Goal: Task Accomplishment & Management: Complete application form

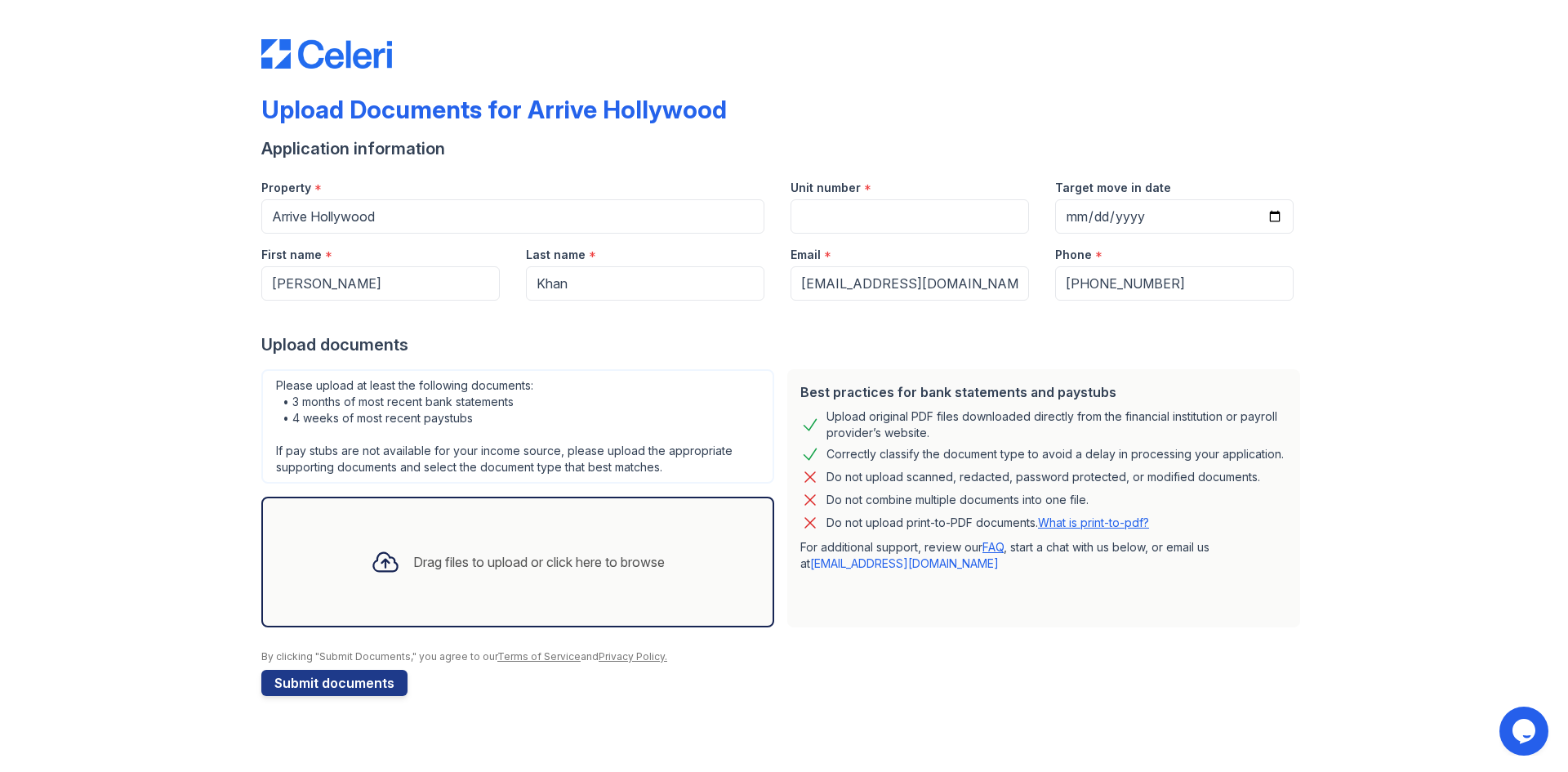
click at [396, 565] on div at bounding box center [385, 562] width 43 height 43
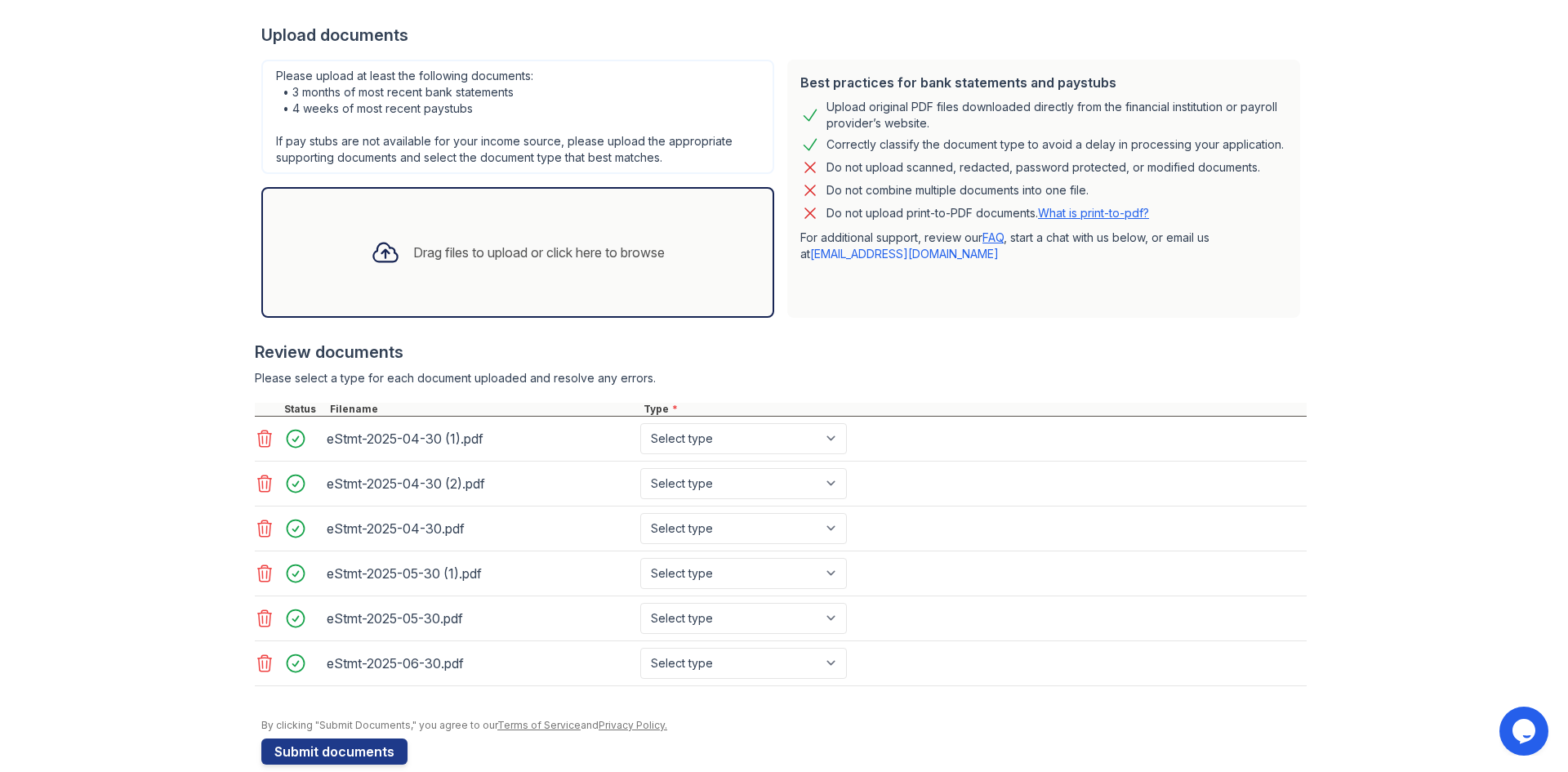
scroll to position [334, 0]
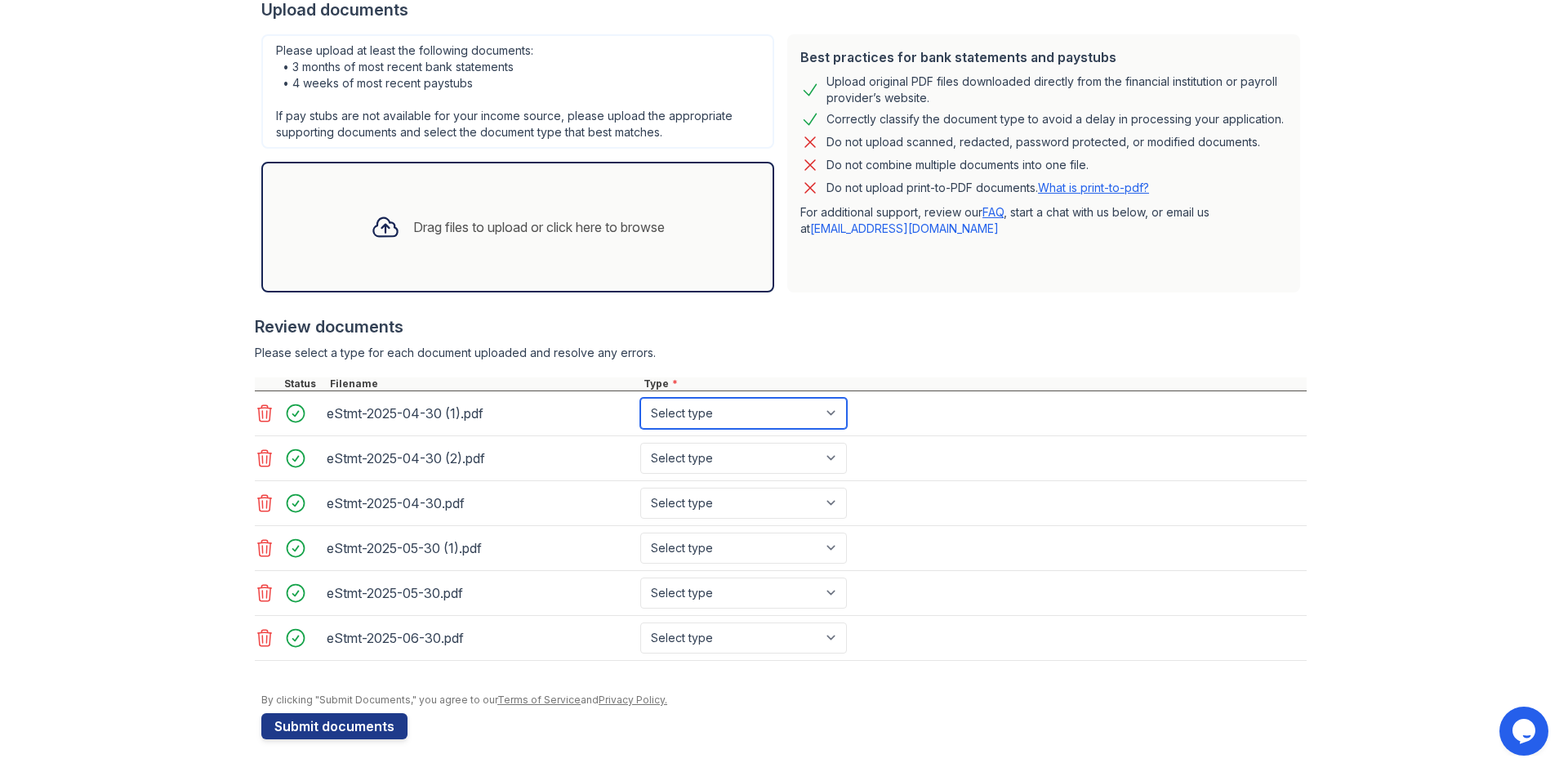
click at [833, 417] on select "Select type Paystub Bank Statement Offer Letter Tax Documents Benefit Award Let…" at bounding box center [744, 413] width 207 height 31
select select "bank_statement"
click at [640, 397] on select "Select type Paystub Bank Statement Offer Letter Tax Documents Benefit Award Let…" at bounding box center [744, 413] width 207 height 31
click at [802, 460] on select "Select type Paystub Bank Statement Offer Letter Tax Documents Benefit Award Let…" at bounding box center [744, 458] width 207 height 31
select select "bank_statement"
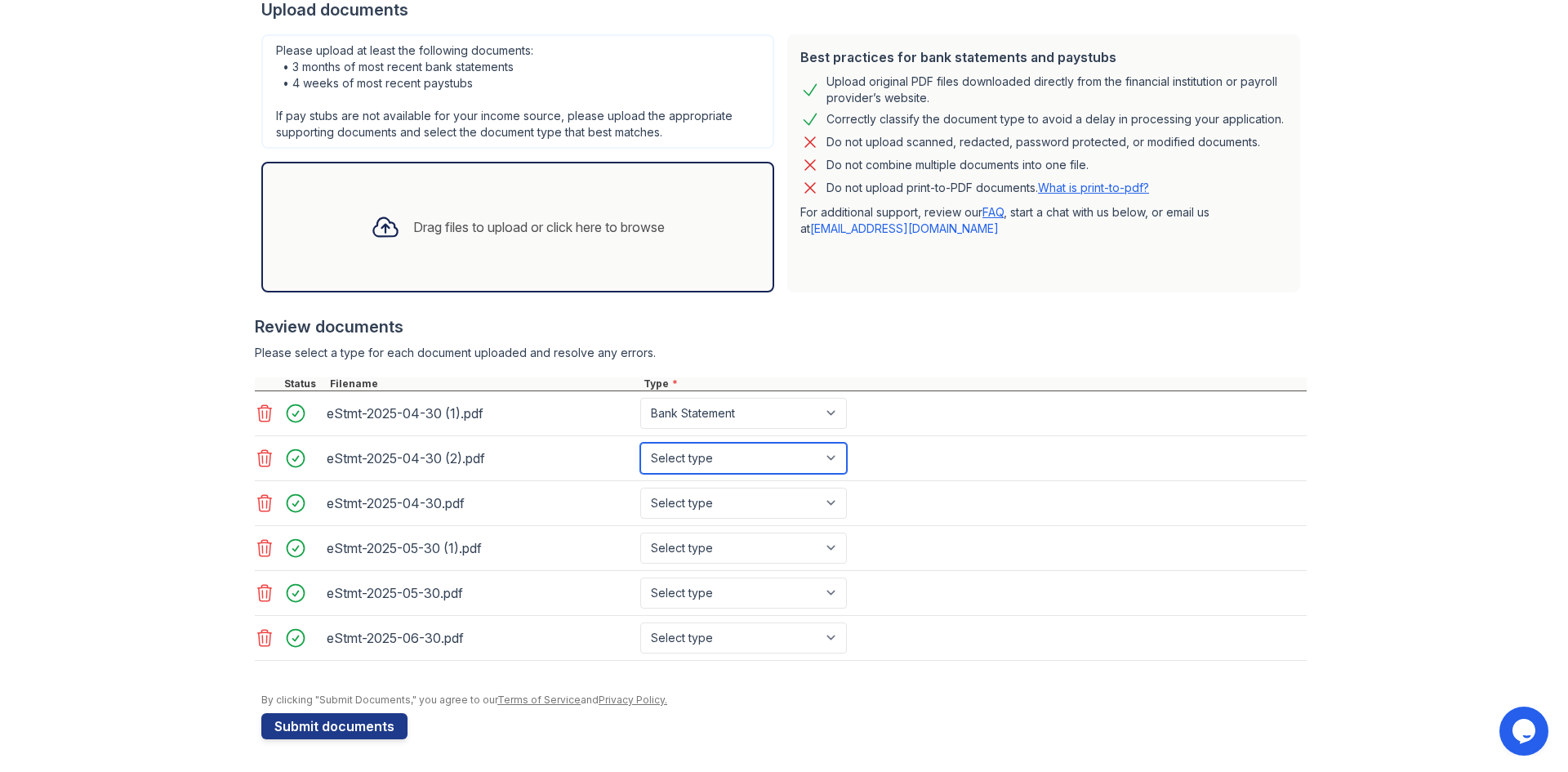
click at [640, 442] on select "Select type Paystub Bank Statement Offer Letter Tax Documents Benefit Award Let…" at bounding box center [744, 458] width 207 height 31
click at [823, 507] on select "Select type Paystub Bank Statement Offer Letter Tax Documents Benefit Award Let…" at bounding box center [744, 503] width 207 height 31
select select "bank_statement"
click at [640, 487] on select "Select type Paystub Bank Statement Offer Letter Tax Documents Benefit Award Let…" at bounding box center [744, 503] width 207 height 31
click at [827, 549] on select "Select type Paystub Bank Statement Offer Letter Tax Documents Benefit Award Let…" at bounding box center [744, 548] width 207 height 31
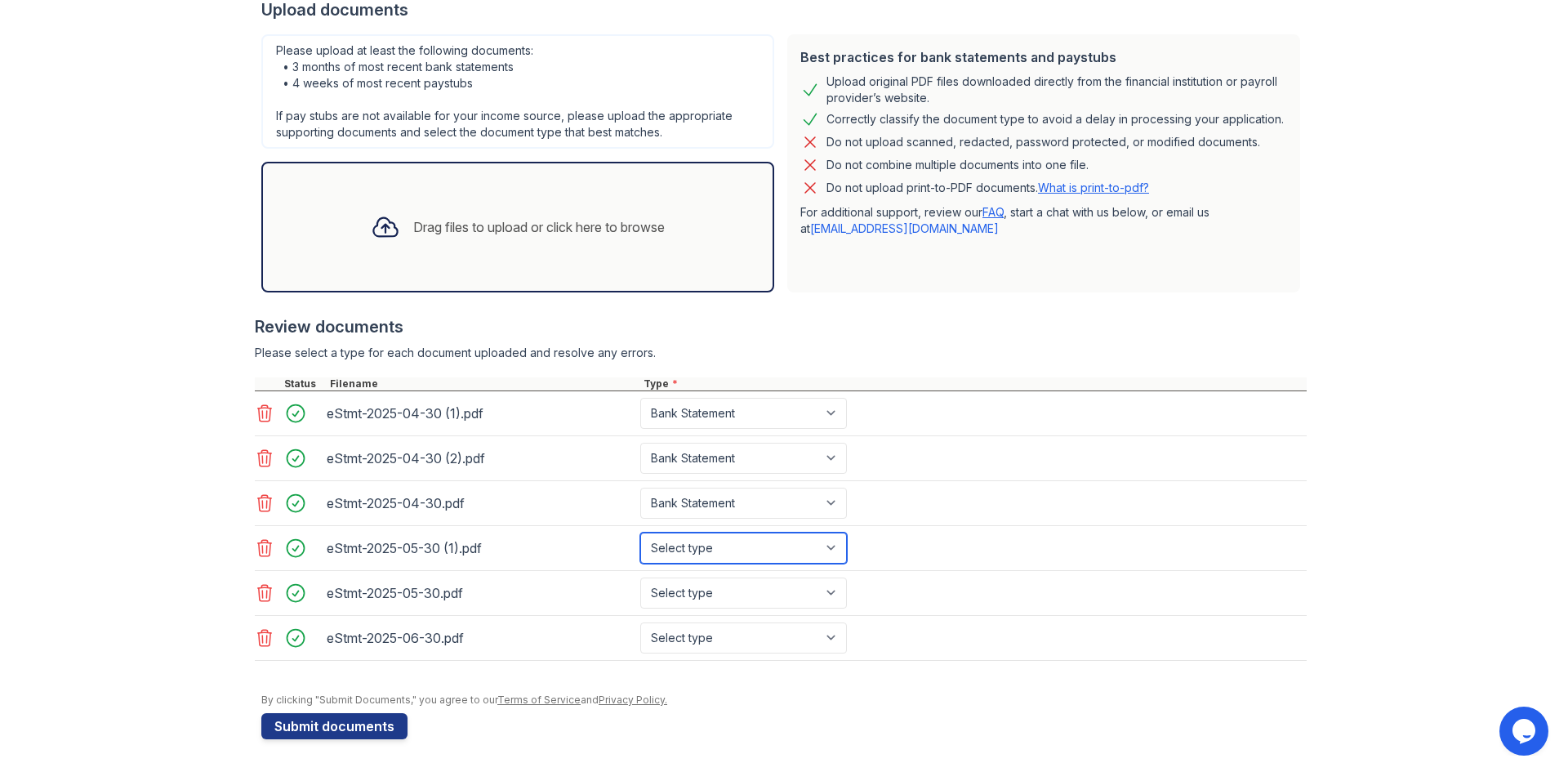
select select "bank_statement"
click at [640, 532] on select "Select type Paystub Bank Statement Offer Letter Tax Documents Benefit Award Let…" at bounding box center [744, 548] width 207 height 31
click at [822, 590] on select "Select type Paystub Bank Statement Offer Letter Tax Documents Benefit Award Let…" at bounding box center [744, 593] width 207 height 31
select select "bank_statement"
click at [640, 577] on select "Select type Paystub Bank Statement Offer Letter Tax Documents Benefit Award Let…" at bounding box center [744, 593] width 207 height 31
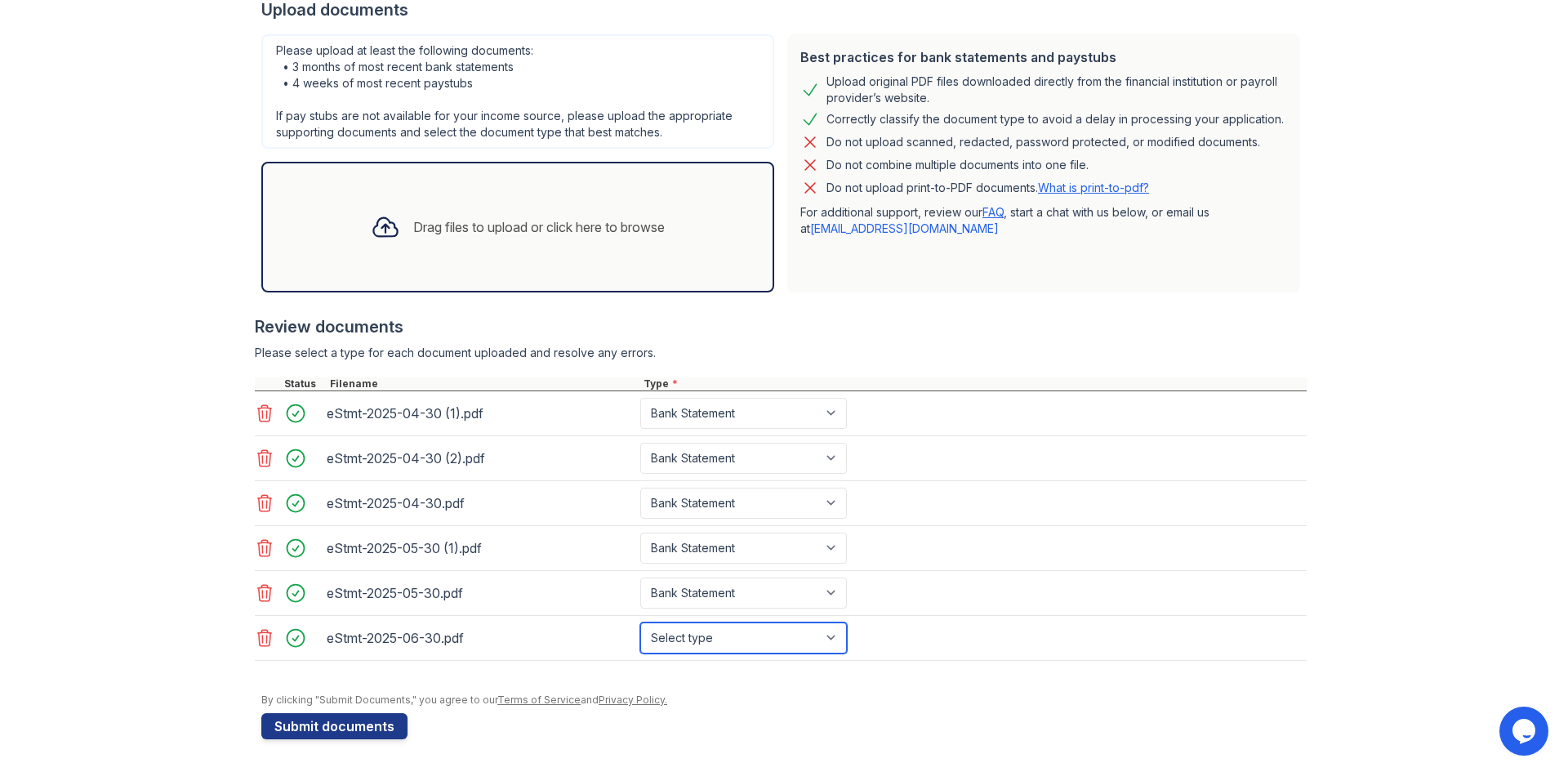
click at [833, 630] on select "Select type Paystub Bank Statement Offer Letter Tax Documents Benefit Award Let…" at bounding box center [744, 638] width 207 height 31
select select "bank_statement"
click at [640, 622] on select "Select type Paystub Bank Statement Offer Letter Tax Documents Benefit Award Let…" at bounding box center [744, 638] width 207 height 31
click at [374, 231] on icon at bounding box center [384, 227] width 24 height 19
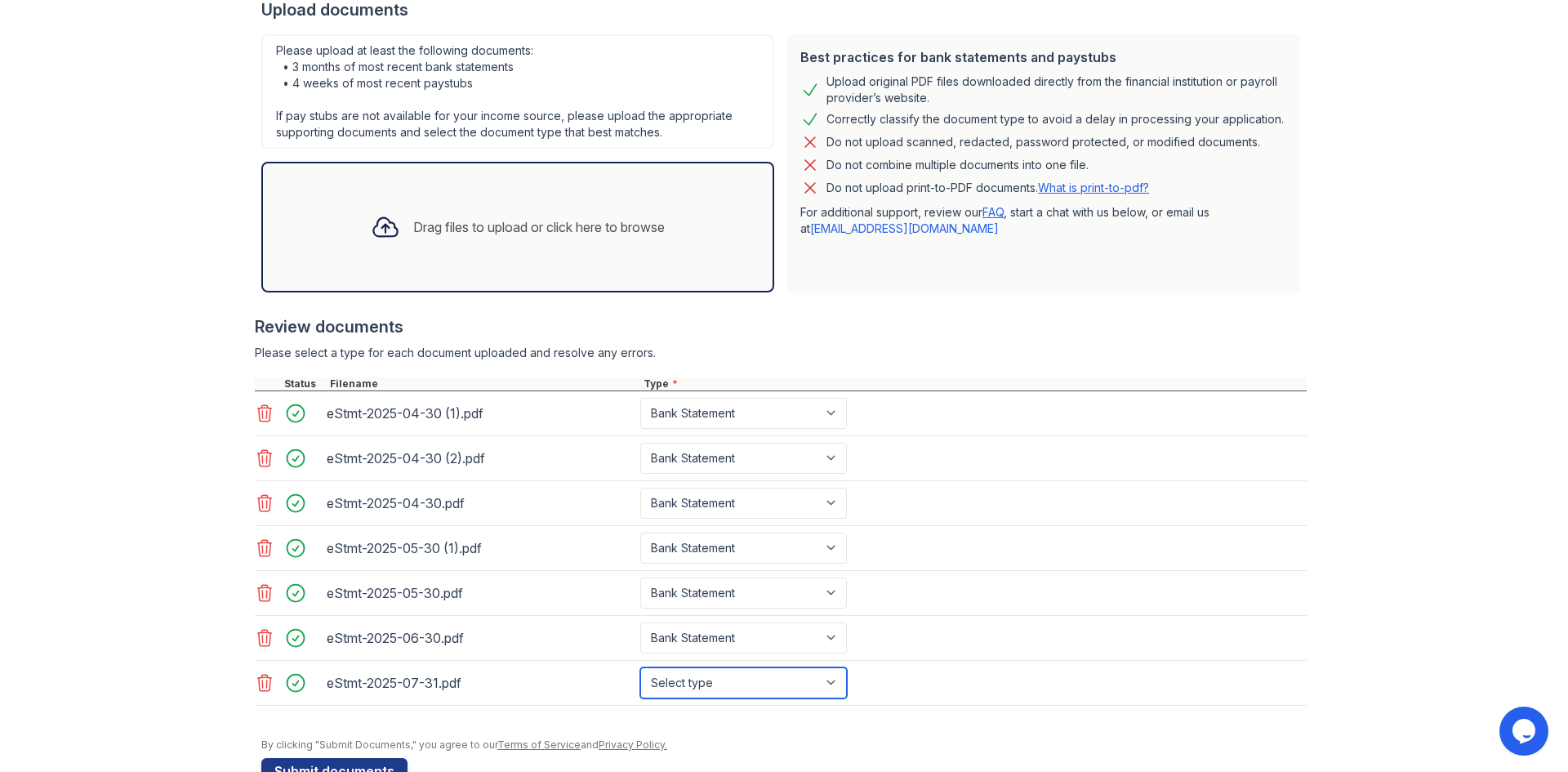
click at [831, 682] on select "Select type Paystub Bank Statement Offer Letter Tax Documents Benefit Award Let…" at bounding box center [744, 683] width 207 height 31
select select "bank_statement"
click at [640, 667] on select "Select type Paystub Bank Statement Offer Letter Tax Documents Benefit Award Let…" at bounding box center [744, 683] width 207 height 31
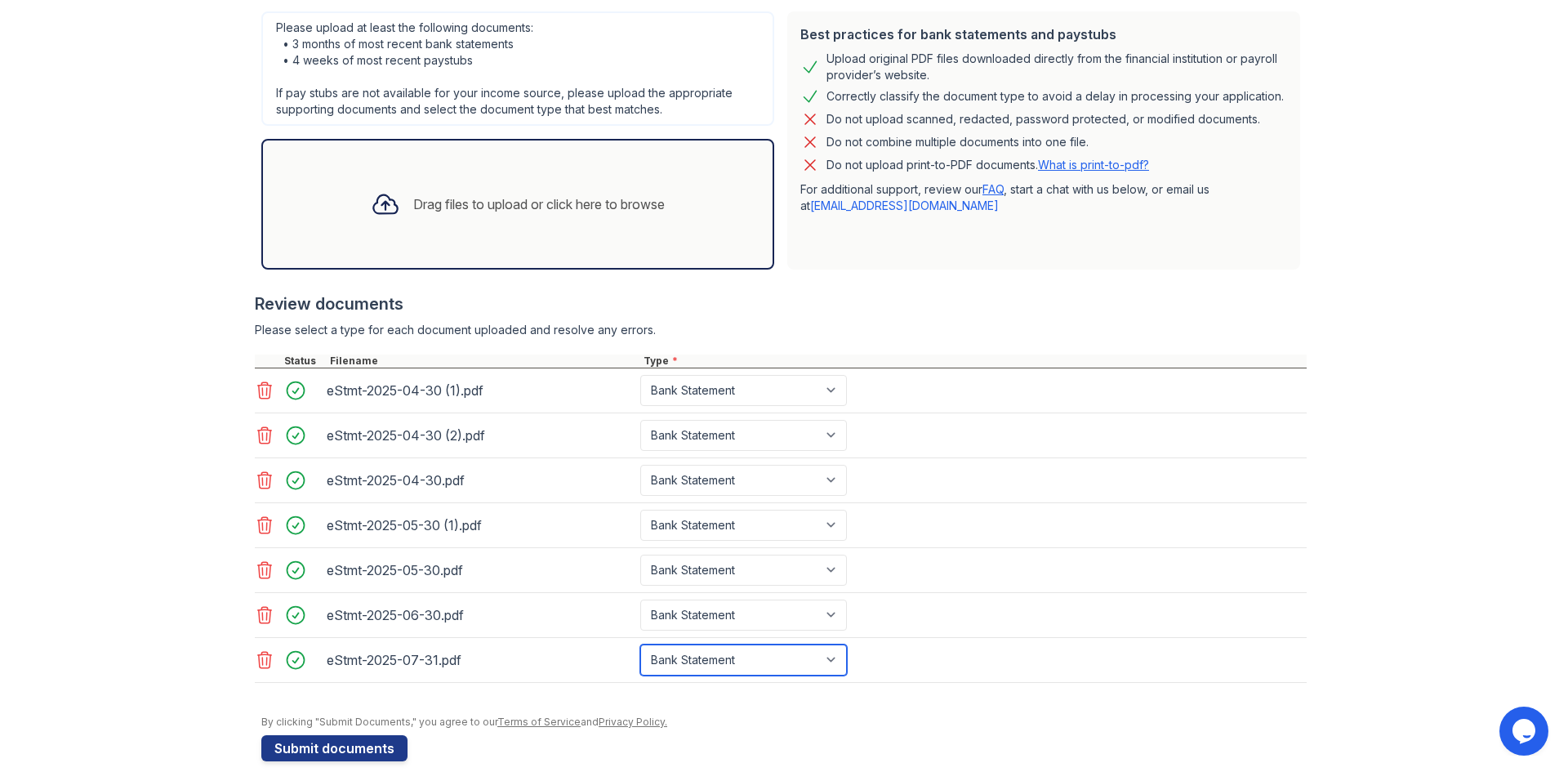
scroll to position [379, 0]
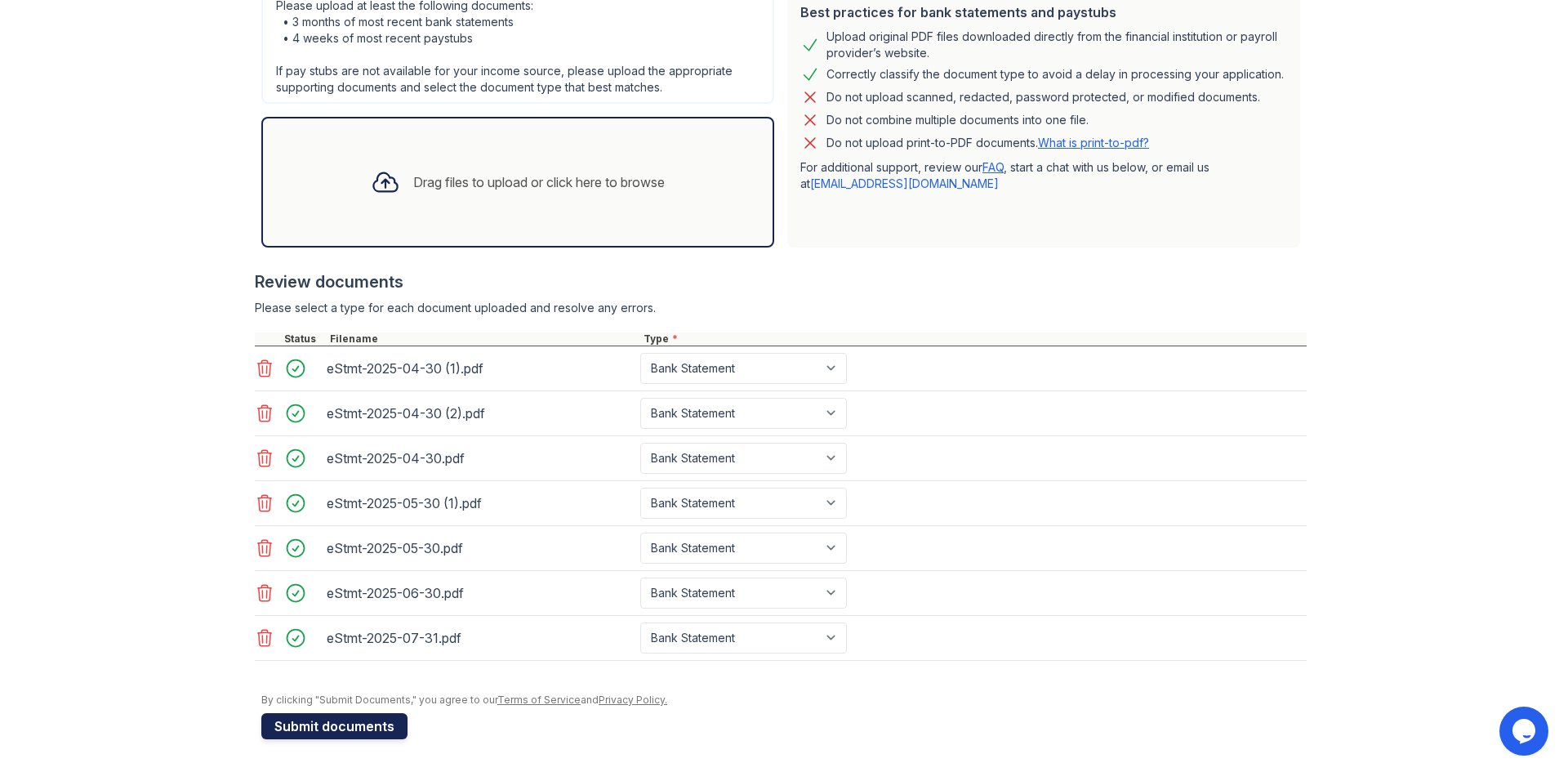
click at [345, 731] on button "Submit documents" at bounding box center [335, 726] width 146 height 26
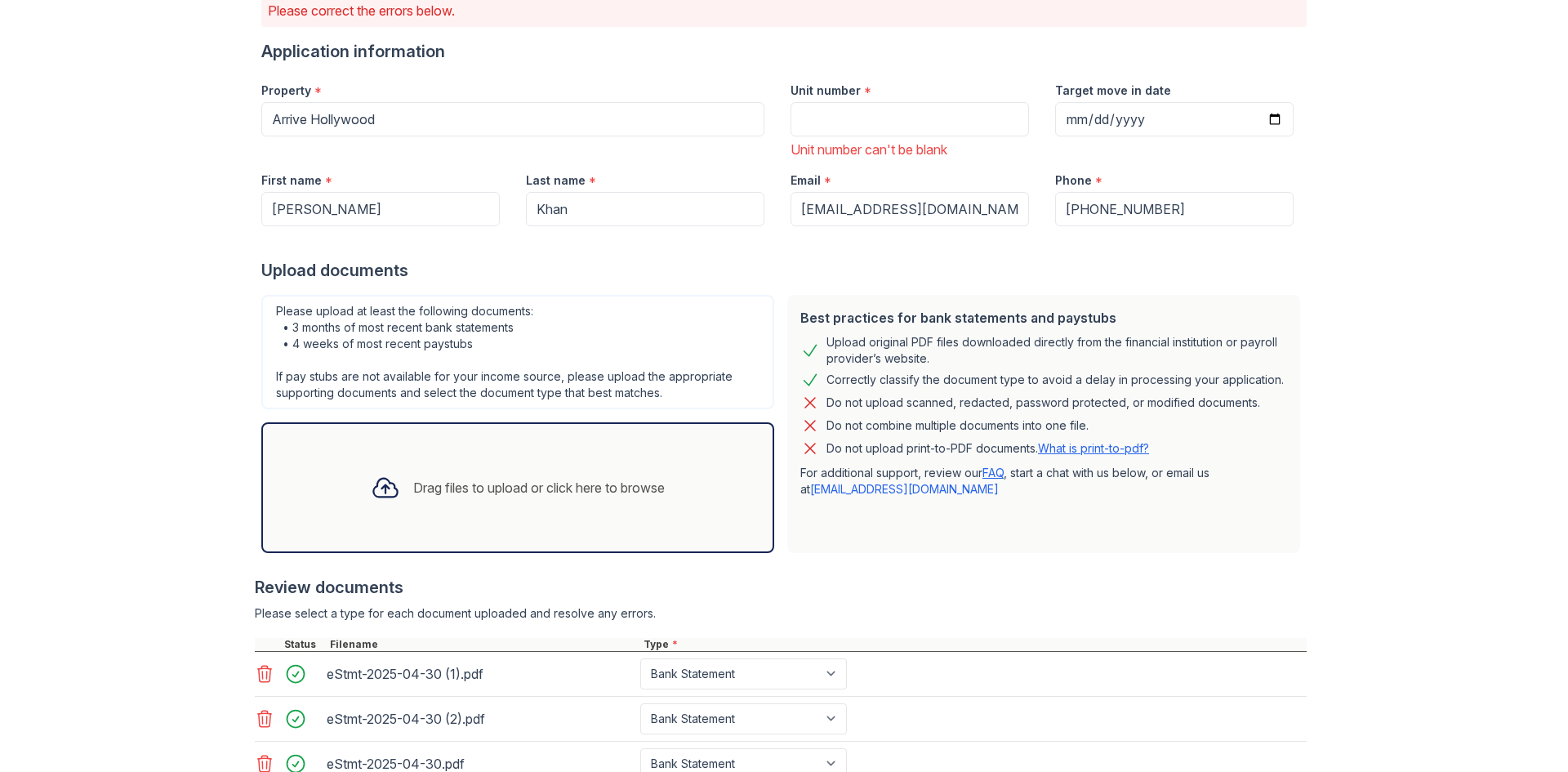
scroll to position [0, 0]
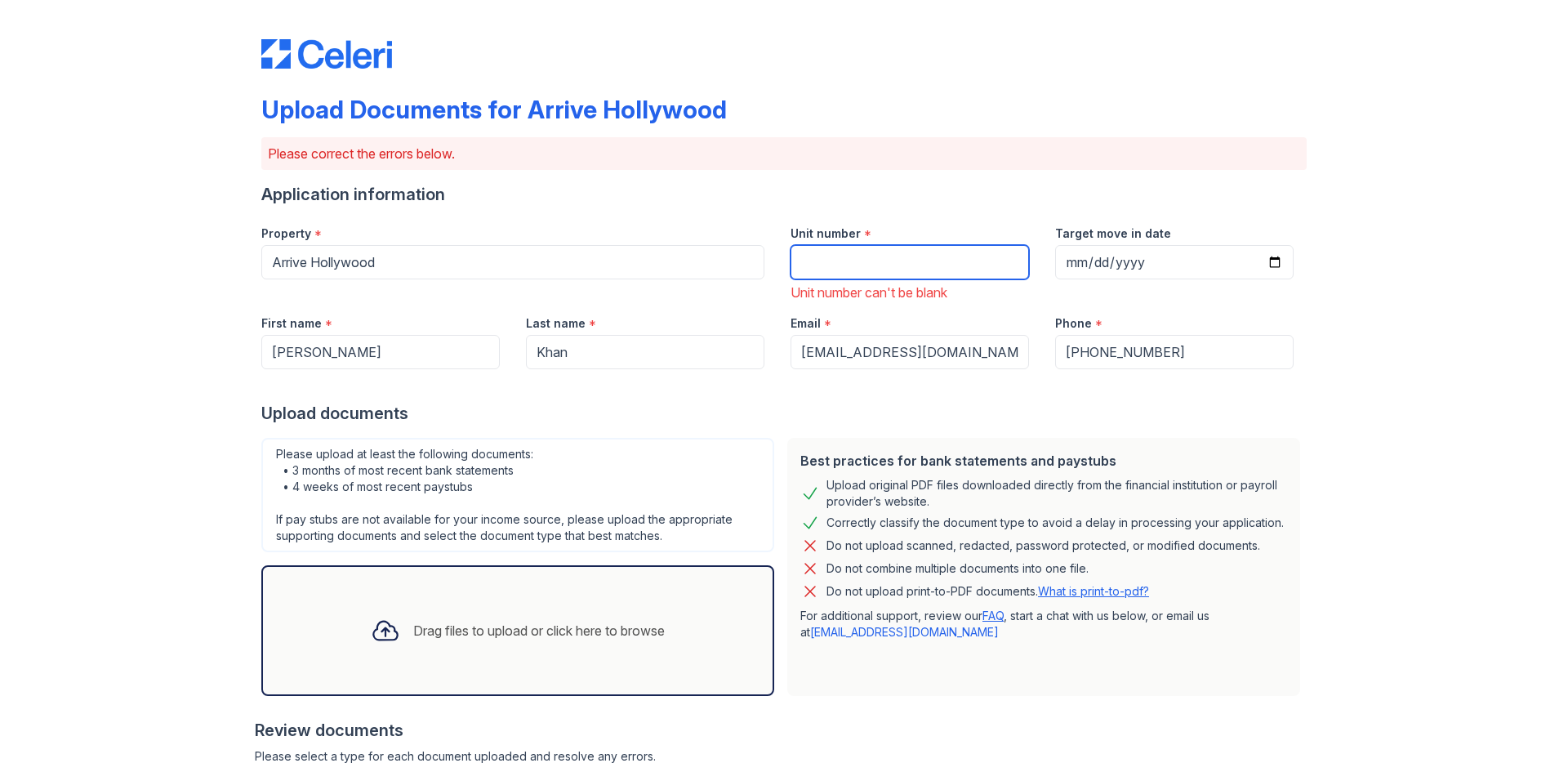
click at [834, 268] on input "Unit number" at bounding box center [910, 263] width 239 height 34
type input "4417"
click at [1013, 411] on div "Upload documents" at bounding box center [784, 413] width 1045 height 23
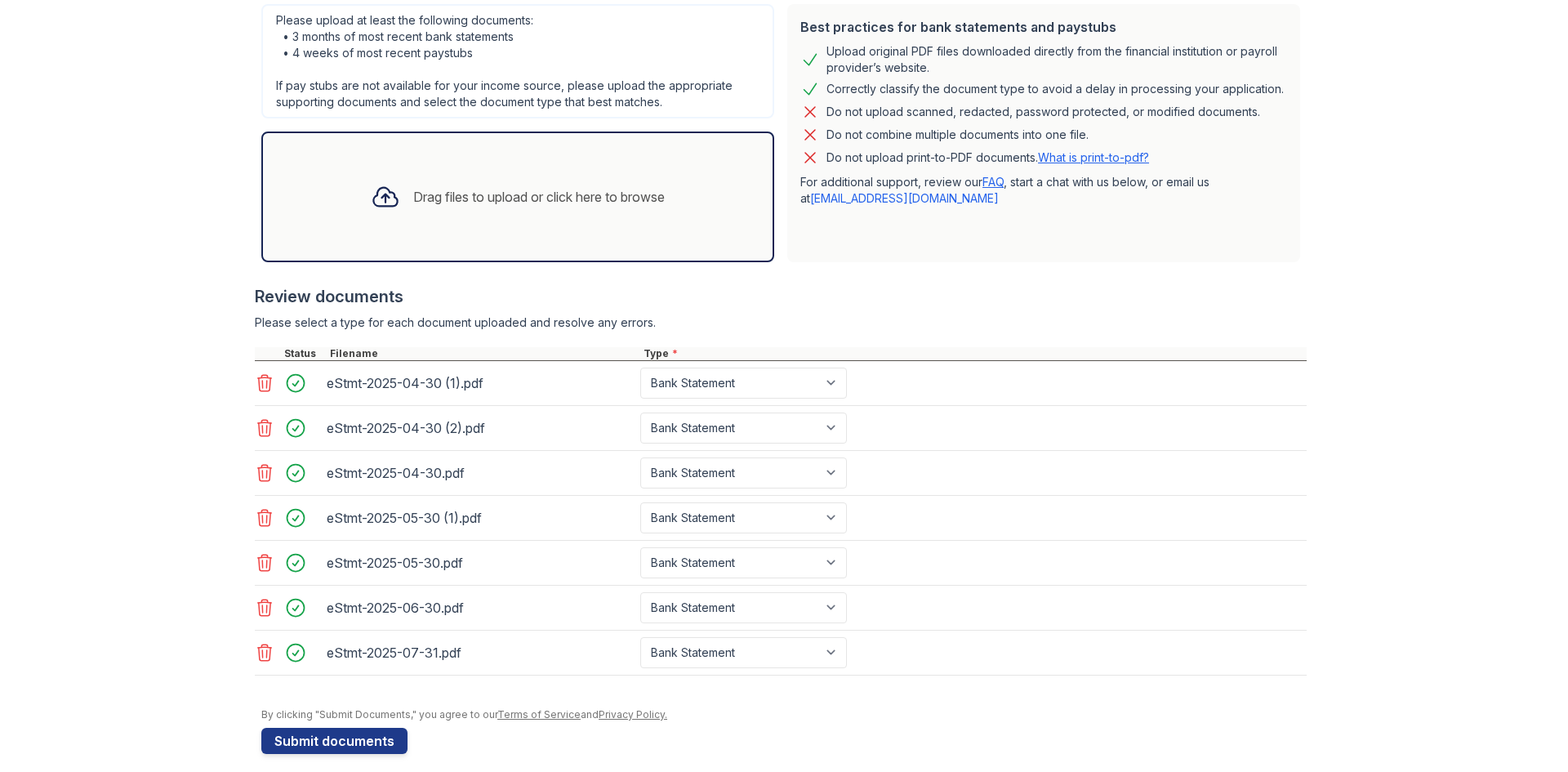
scroll to position [448, 0]
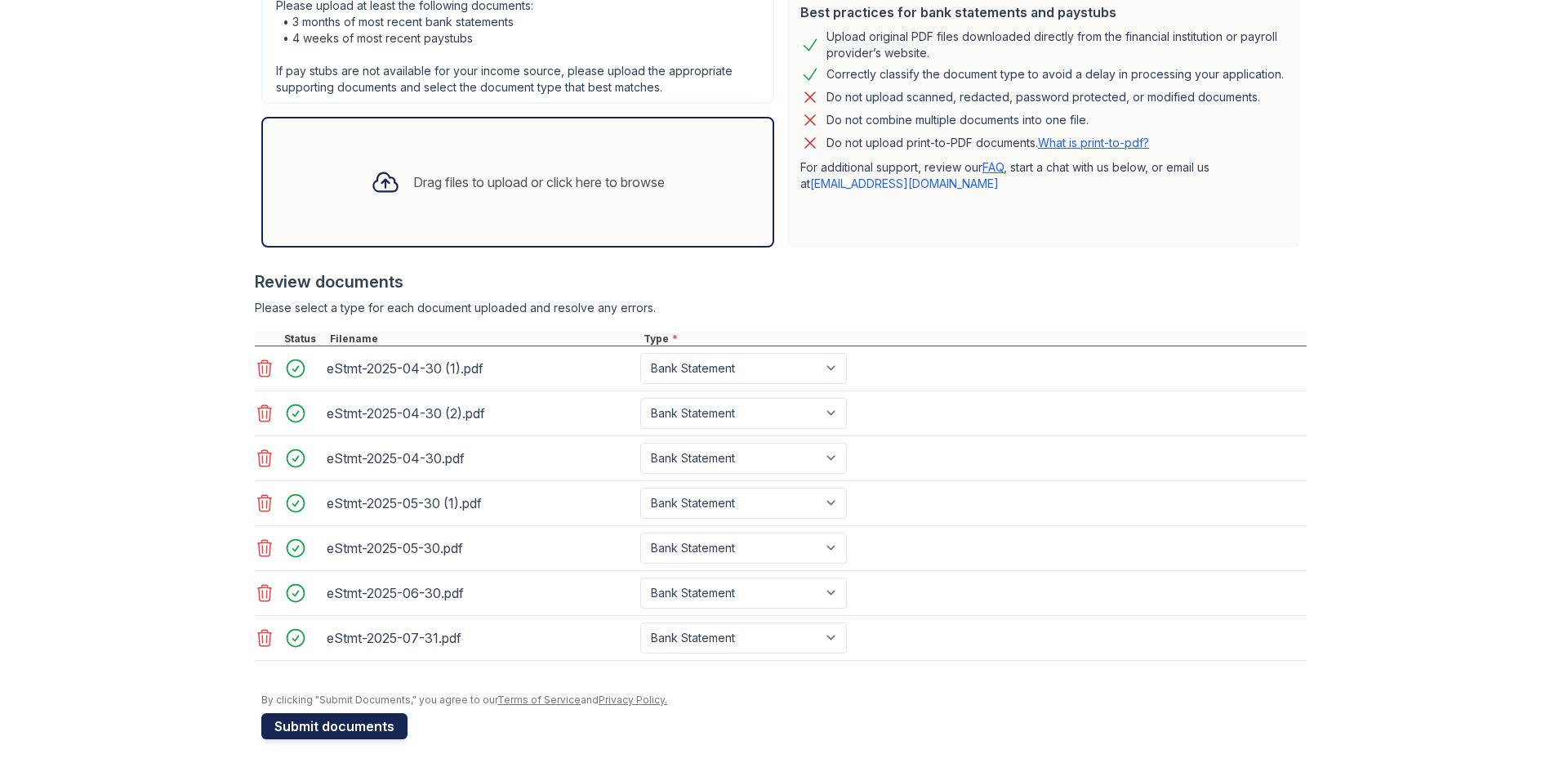
click at [304, 721] on button "Submit documents" at bounding box center [335, 726] width 146 height 26
